Goal: Information Seeking & Learning: Learn about a topic

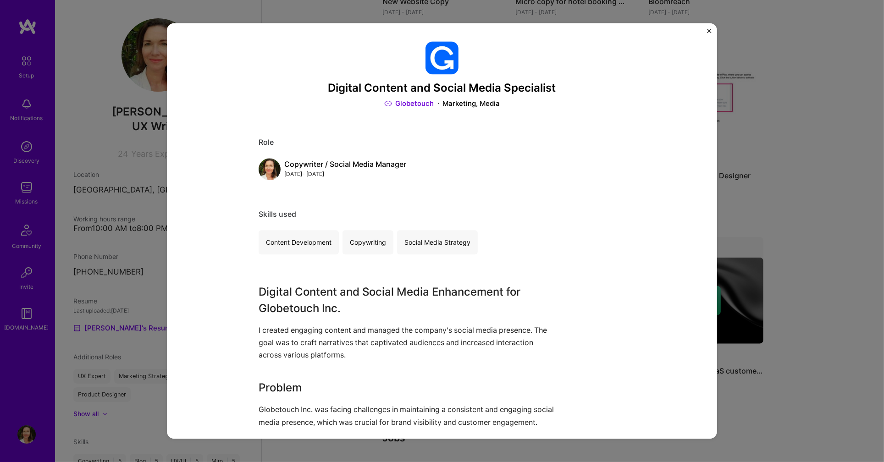
click at [708, 29] on img "Close" at bounding box center [709, 30] width 5 height 5
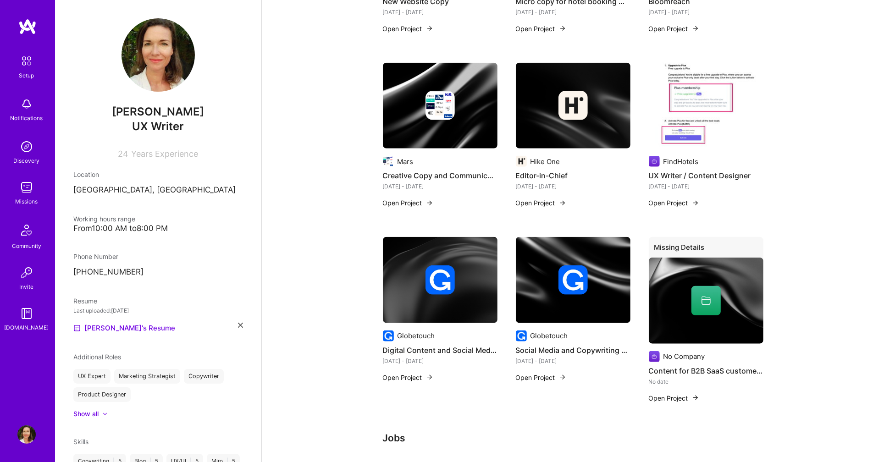
scroll to position [817, 0]
click at [706, 292] on div at bounding box center [705, 300] width 29 height 29
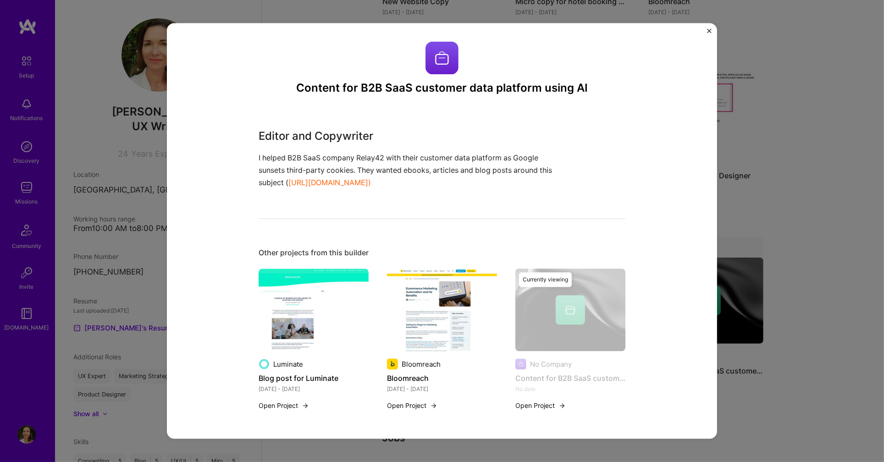
click at [380, 184] on p "I helped B2B SaaS company Relay42 with their customer data platform as Google s…" at bounding box center [408, 171] width 298 height 38
drag, startPoint x: 311, startPoint y: 3, endPoint x: 253, endPoint y: 133, distance: 142.8
click at [253, 133] on div "Content for B2B SaaS customer data platform using AI Editor and Copywriter I he…" at bounding box center [442, 231] width 550 height 416
copy div "Editor and Copywriter I helped B2B SaaS company Relay42 with their customer dat…"
click at [708, 29] on img "Close" at bounding box center [709, 30] width 5 height 5
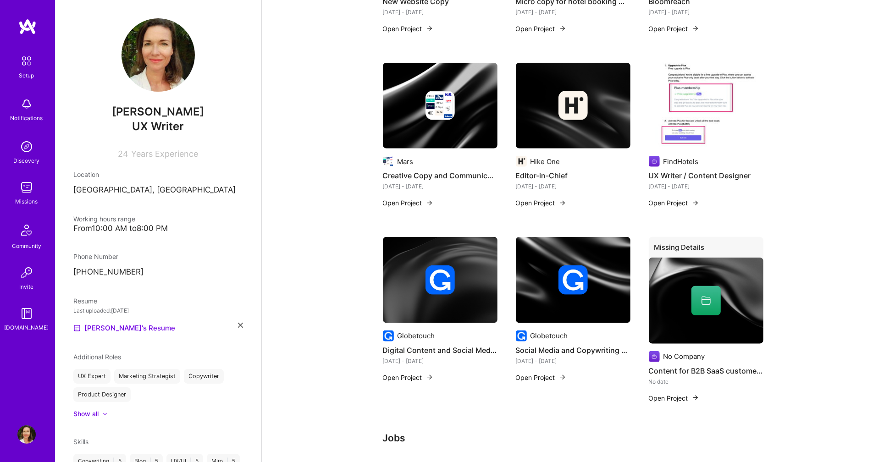
click at [395, 198] on button "Open Project" at bounding box center [408, 203] width 50 height 10
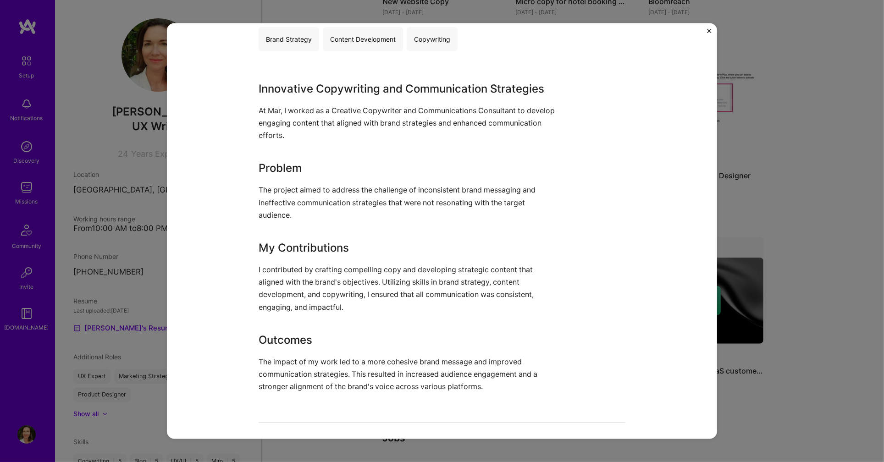
scroll to position [201, 0]
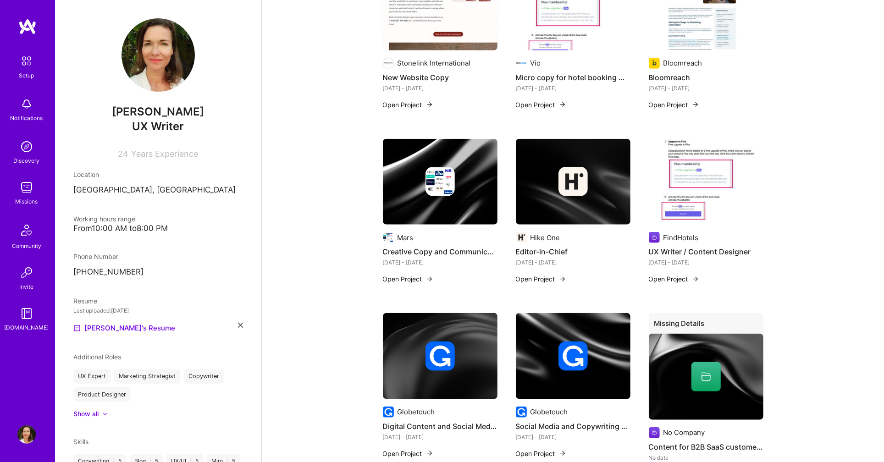
scroll to position [739, 0]
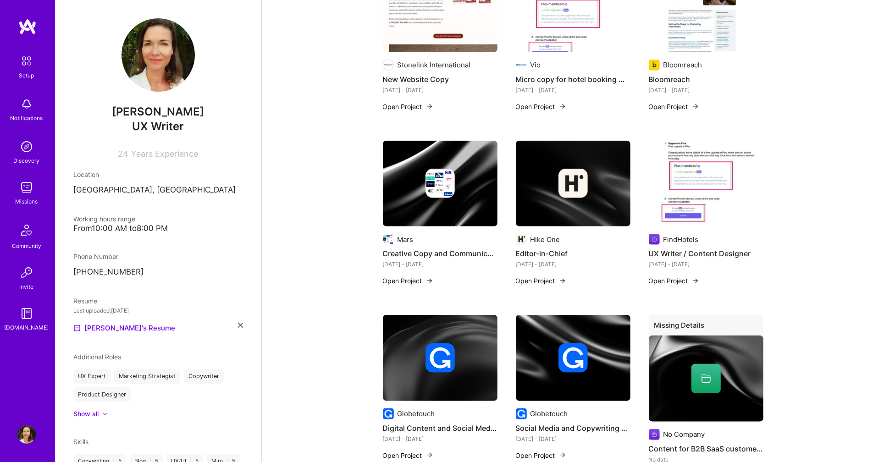
click at [442, 188] on img at bounding box center [440, 184] width 115 height 86
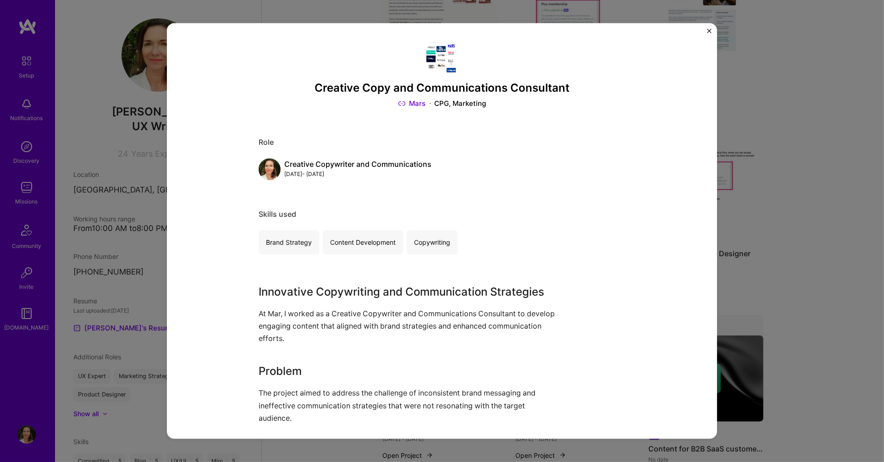
click at [711, 32] on img "Close" at bounding box center [709, 30] width 5 height 5
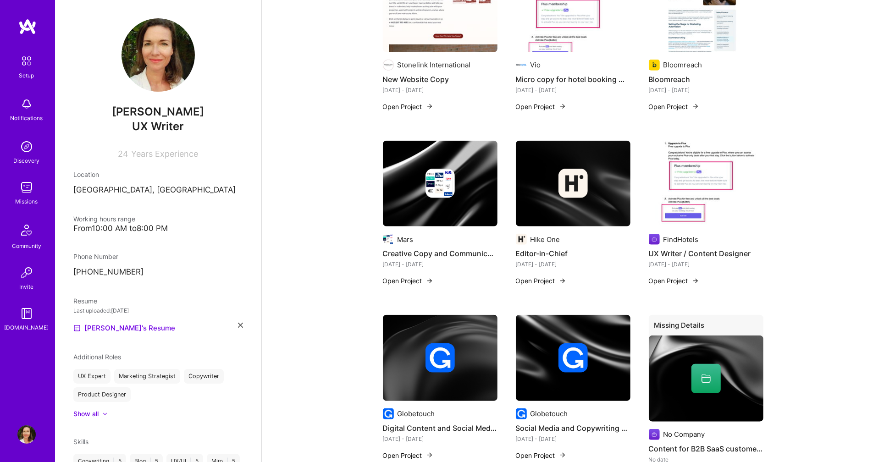
click at [473, 146] on img at bounding box center [440, 184] width 115 height 86
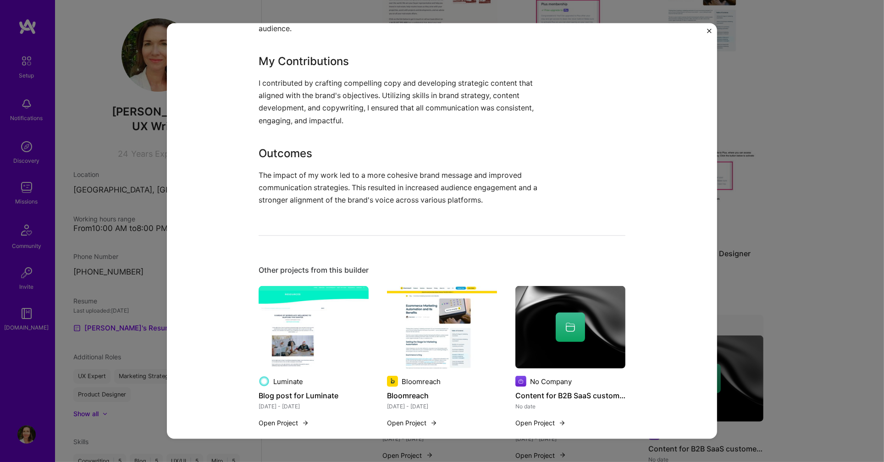
scroll to position [389, 0]
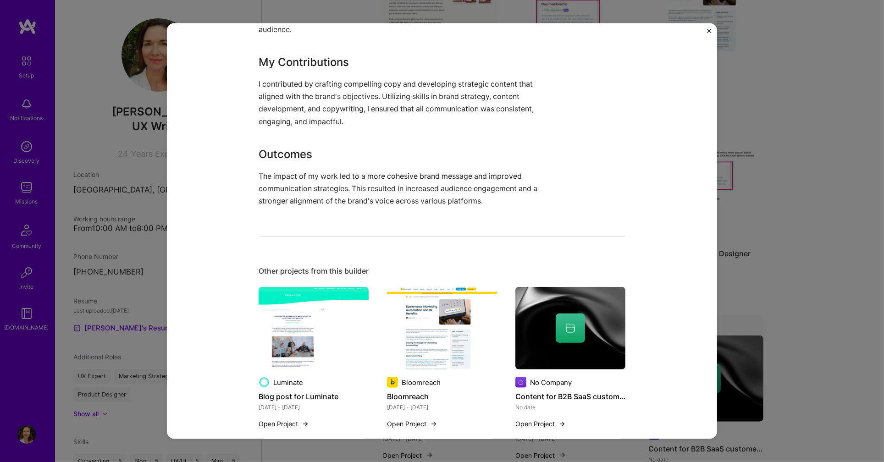
click at [710, 29] on img "Close" at bounding box center [709, 30] width 5 height 5
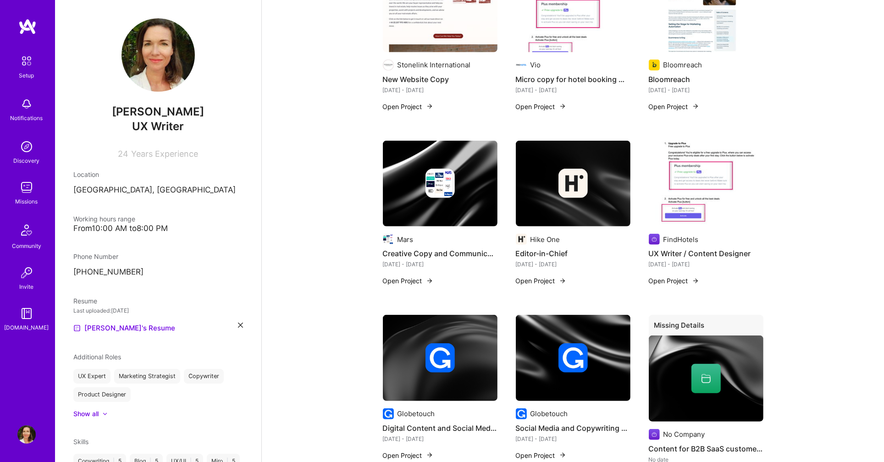
click at [546, 276] on button "Open Project" at bounding box center [541, 281] width 50 height 10
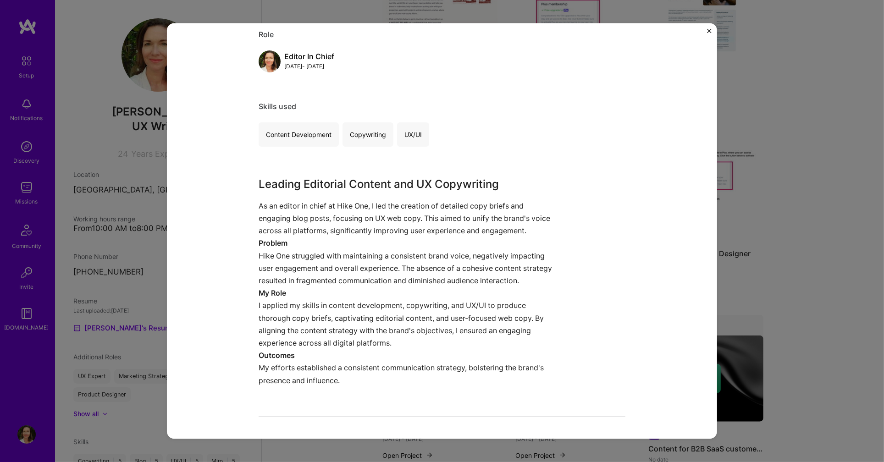
scroll to position [106, 0]
drag, startPoint x: 502, startPoint y: 182, endPoint x: 245, endPoint y: 185, distance: 256.3
click at [245, 185] on div "Editor-in-Chief Hike One Marketing, Media Project link Role Editor In Chief [DA…" at bounding box center [442, 231] width 550 height 416
copy h3 "Leading Editorial Content and UX Copywriting"
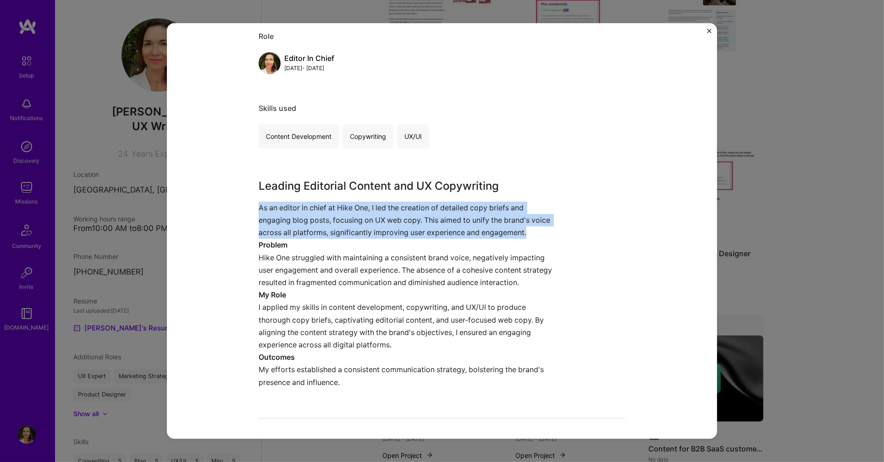
drag, startPoint x: 259, startPoint y: 204, endPoint x: 536, endPoint y: 227, distance: 277.9
click at [536, 227] on p "As an editor in chief at Hike One, I led the creation of detailed copy briefs a…" at bounding box center [408, 221] width 298 height 38
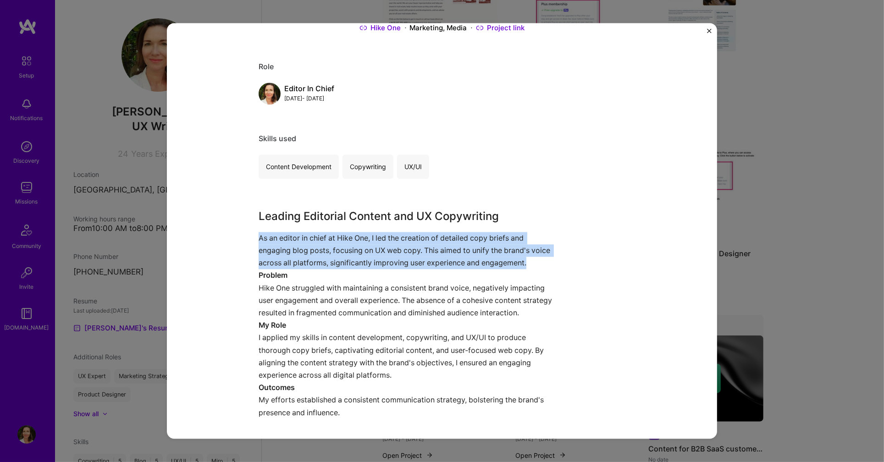
scroll to position [74, 0]
copy p "As an editor in chief at Hike One, I led the creation of detailed copy briefs a…"
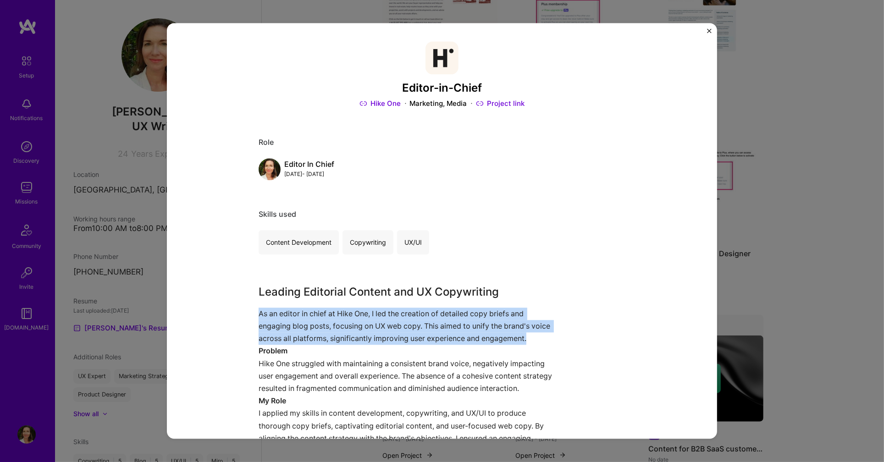
scroll to position [0, 0]
click at [503, 103] on link "Project link" at bounding box center [500, 104] width 49 height 10
click at [708, 28] on img "Close" at bounding box center [709, 30] width 5 height 5
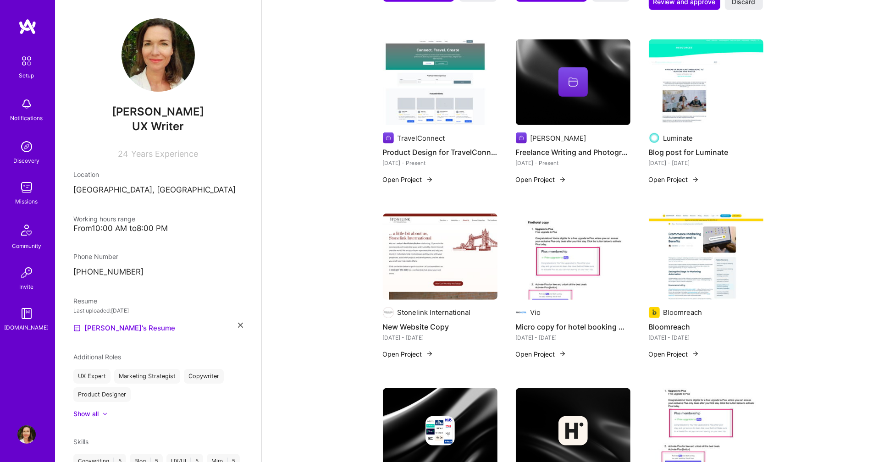
scroll to position [491, 0]
click at [706, 90] on img at bounding box center [706, 82] width 115 height 86
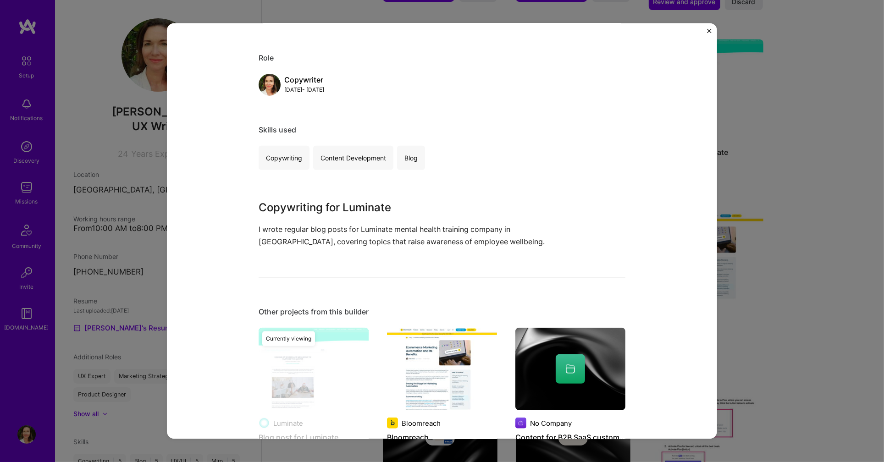
scroll to position [381, 0]
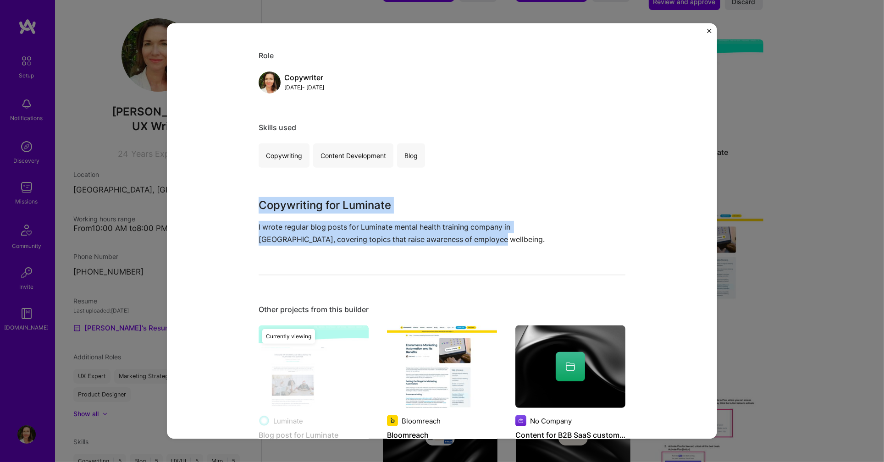
drag, startPoint x: 471, startPoint y: 237, endPoint x: 259, endPoint y: 198, distance: 215.9
click at [259, 198] on div "Copywriting for Luminate I wrote regular blog posts for Luminate mental health …" at bounding box center [408, 221] width 298 height 49
copy div "Copywriting for Luminate I wrote regular blog posts for Luminate mental health …"
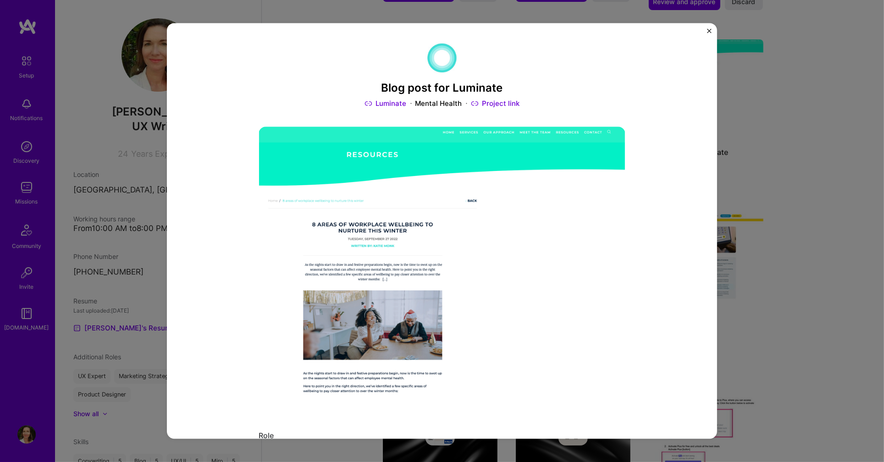
scroll to position [0, 0]
click at [512, 102] on link "Project link" at bounding box center [495, 104] width 49 height 10
click at [708, 29] on img "Close" at bounding box center [709, 30] width 5 height 5
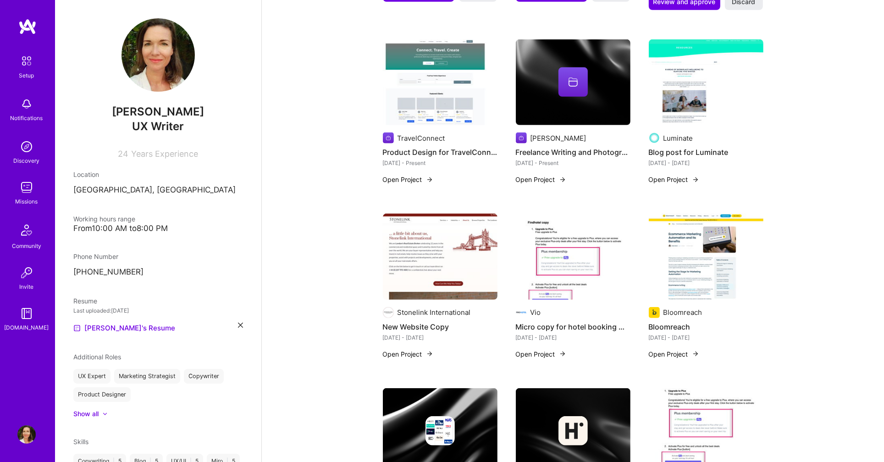
click at [476, 246] on img at bounding box center [440, 257] width 115 height 86
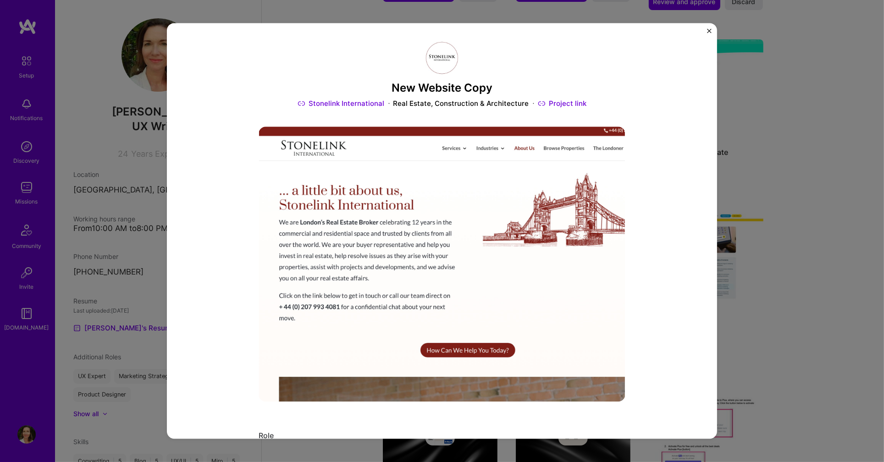
click at [372, 102] on link "Stonelink International" at bounding box center [341, 104] width 87 height 10
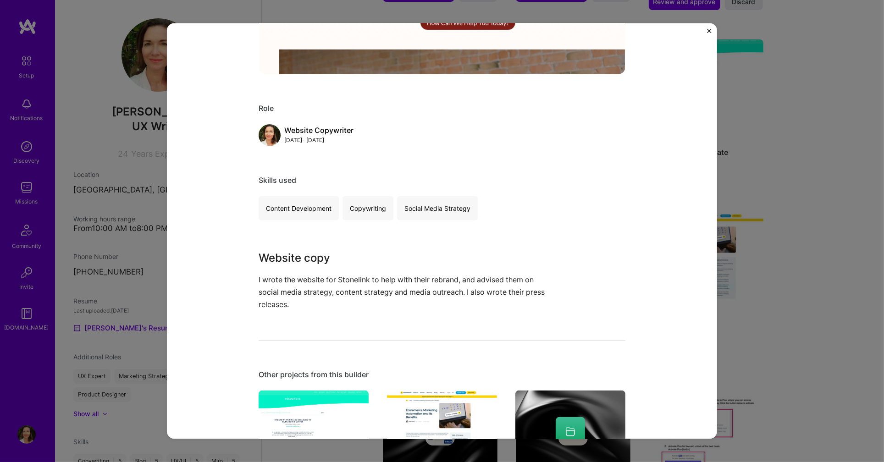
scroll to position [330, 0]
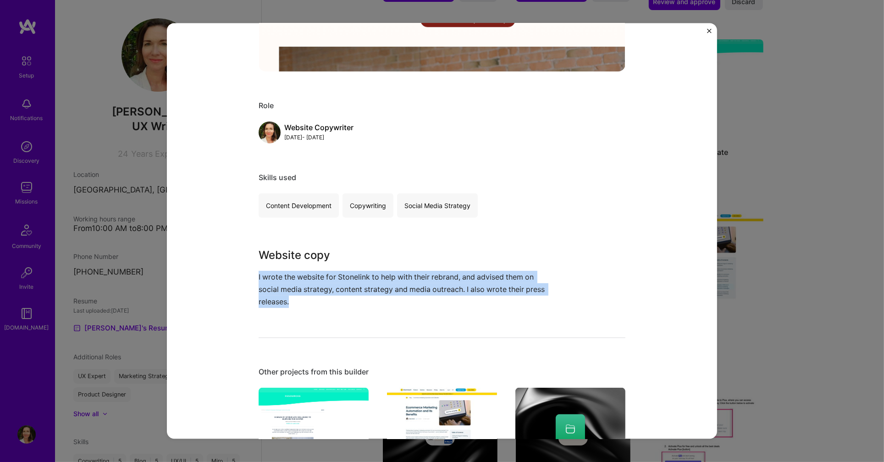
drag, startPoint x: 291, startPoint y: 298, endPoint x: 256, endPoint y: 274, distance: 41.8
click at [256, 274] on div "New Website Copy Stonelink International Real Estate, Construction & Architectu…" at bounding box center [442, 231] width 550 height 416
copy p "I wrote the website for Stonelink to help with their rebrand, and advised them …"
